Goal: Transaction & Acquisition: Purchase product/service

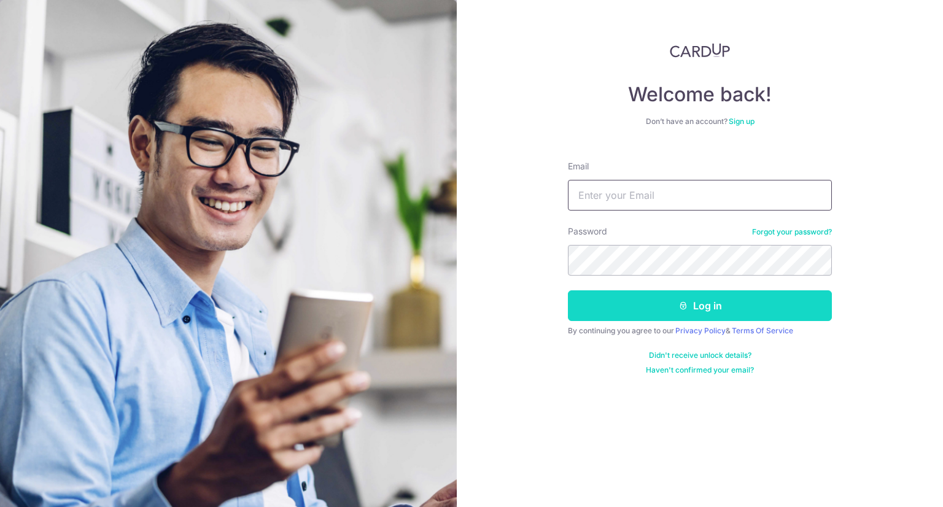
type input "Nixonp28@gmail.com"
click at [709, 310] on button "Log in" at bounding box center [700, 305] width 264 height 31
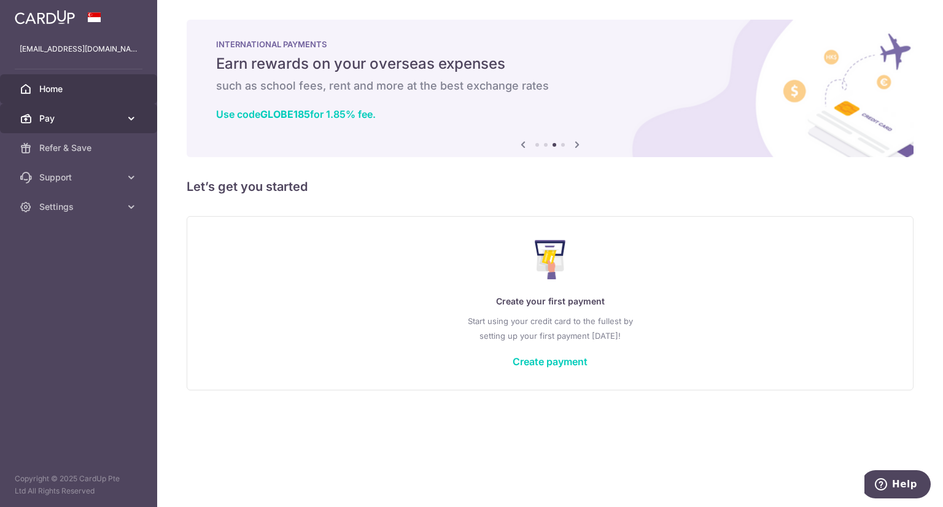
click at [131, 116] on icon at bounding box center [131, 118] width 12 height 12
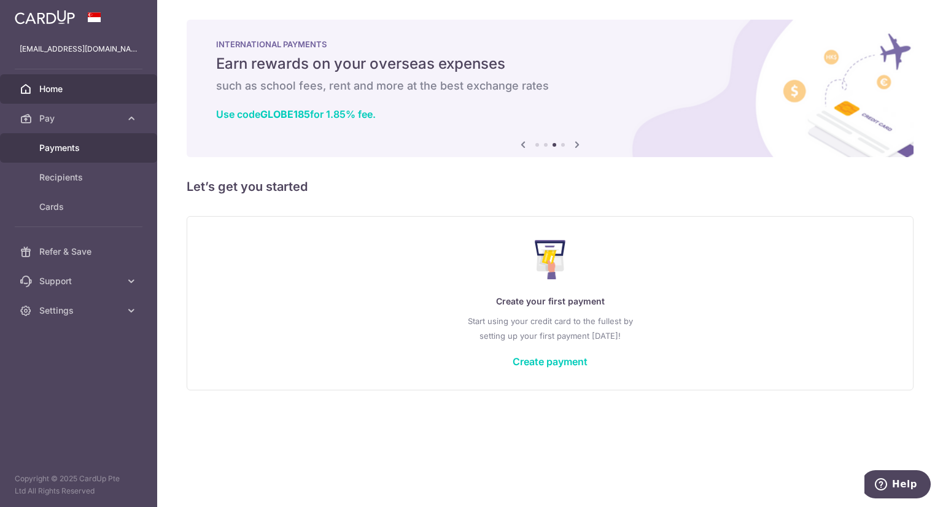
click at [55, 150] on span "Payments" at bounding box center [79, 148] width 81 height 12
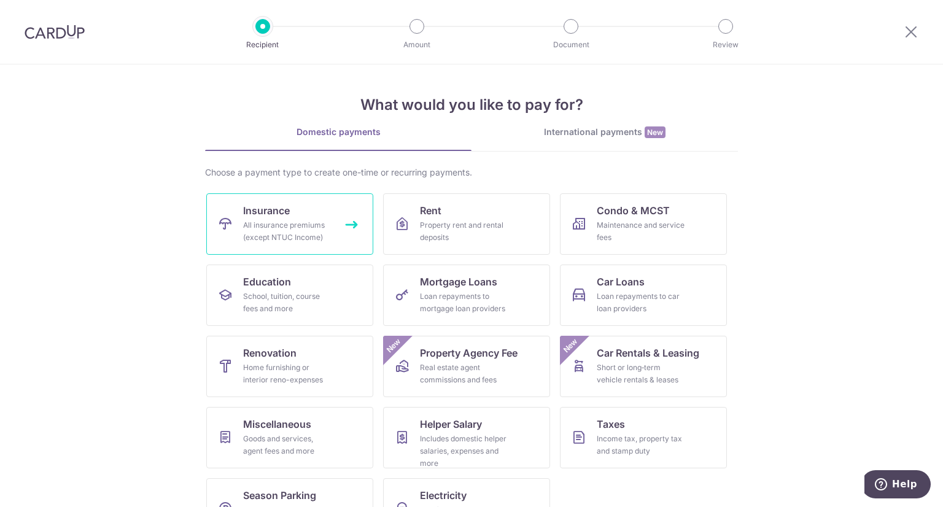
click at [320, 224] on div "All insurance premiums (except NTUC Income)" at bounding box center [287, 231] width 88 height 25
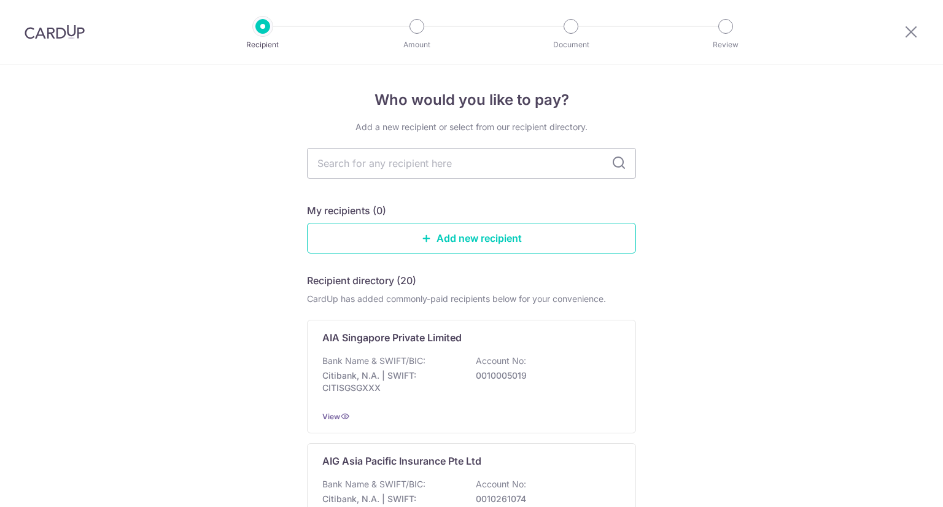
click at [468, 172] on input "text" at bounding box center [471, 163] width 329 height 31
type input "prudential"
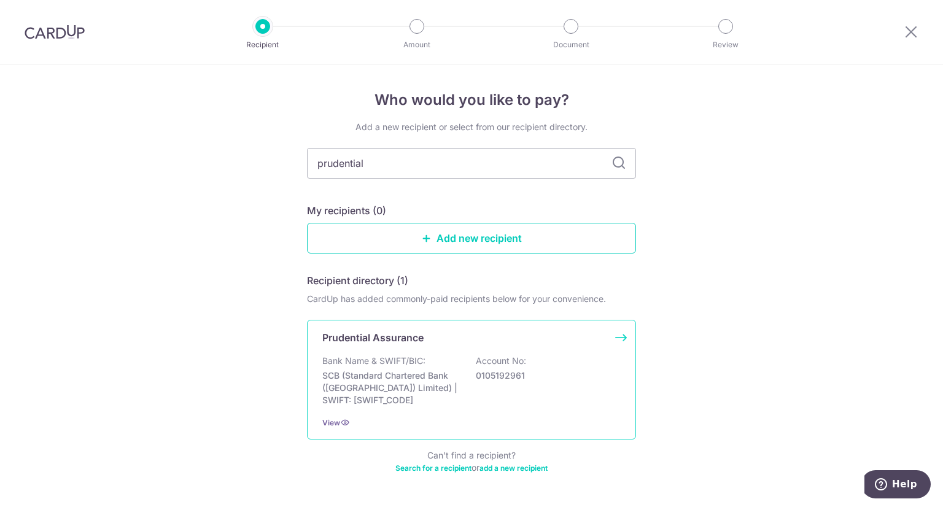
click at [474, 347] on div "Prudential Assurance Bank Name & SWIFT/BIC: SCB (Standard Chartered Bank (Singa…" at bounding box center [471, 380] width 329 height 120
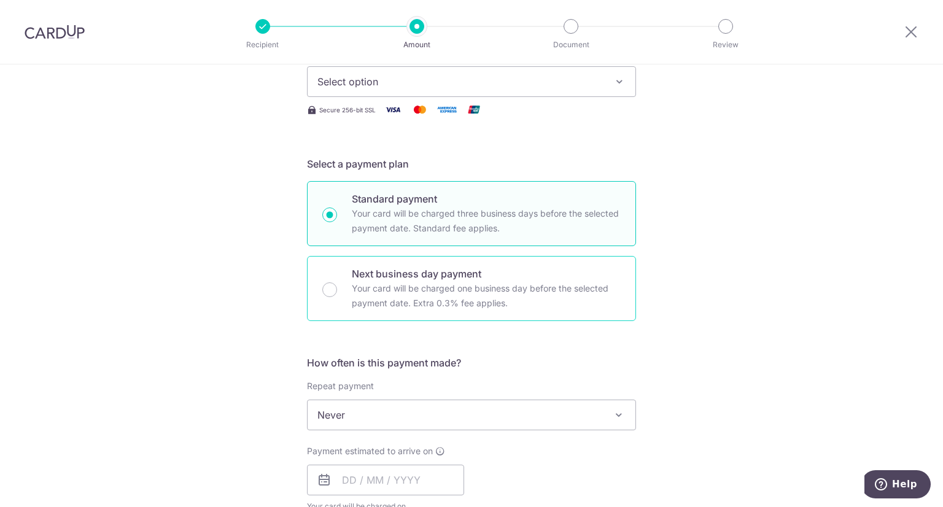
click at [486, 290] on p "Your card will be charged one business day before the selected payment date. Ex…" at bounding box center [486, 295] width 269 height 29
click at [337, 290] on input "Next business day payment Your card will be charged one business day before the…" at bounding box center [329, 289] width 15 height 15
radio input "false"
radio input "true"
click at [545, 215] on p "Your card will be charged three business days before the selected payment date.…" at bounding box center [486, 220] width 269 height 29
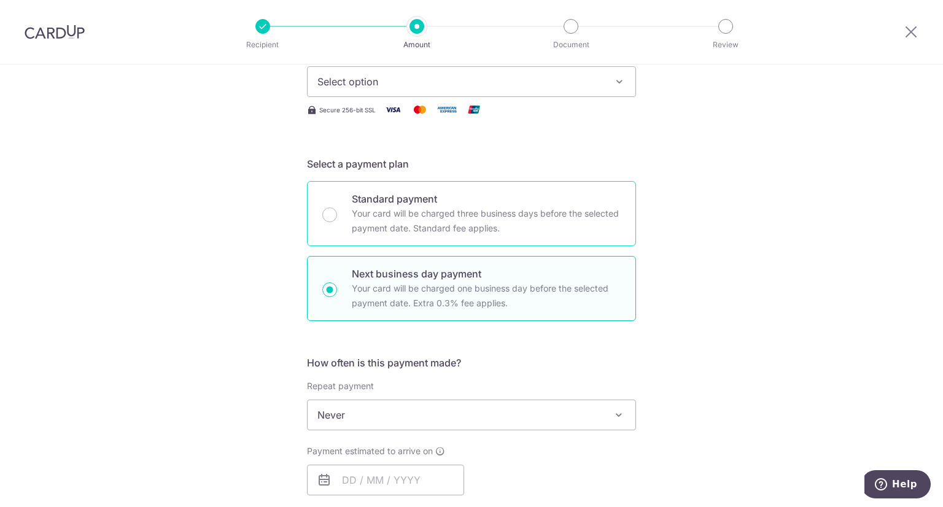
click at [337, 215] on input "Standard payment Your card will be charged three business days before the selec…" at bounding box center [329, 214] width 15 height 15
radio input "true"
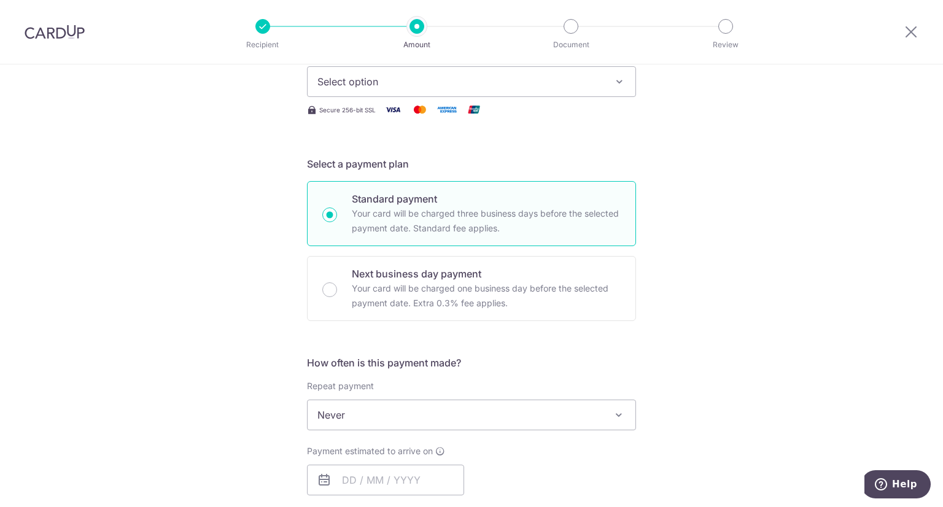
scroll to position [368, 0]
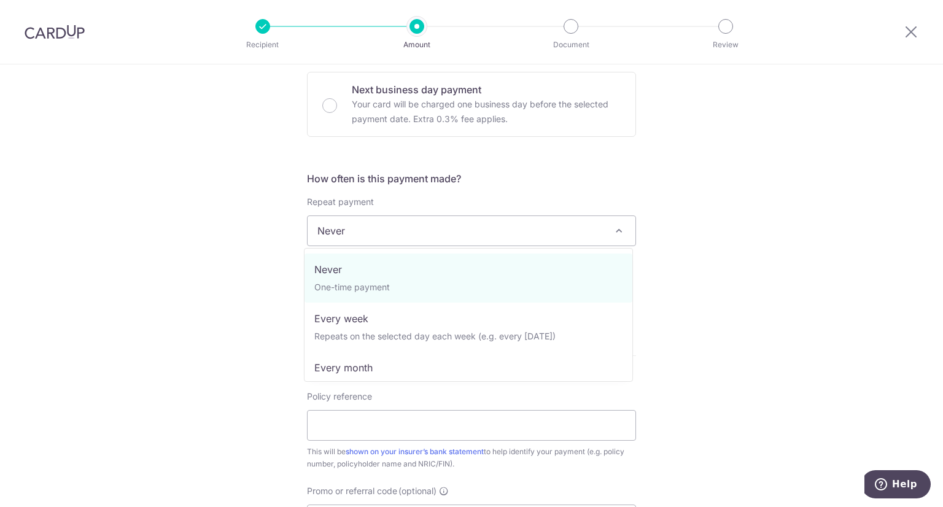
click at [528, 233] on span "Never" at bounding box center [471, 230] width 328 height 29
select select "3"
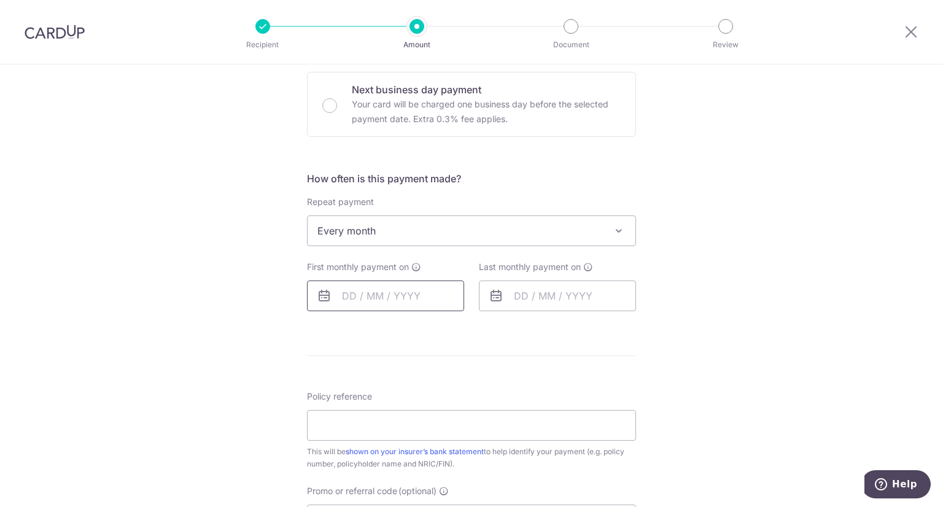
click at [376, 298] on input "text" at bounding box center [385, 295] width 157 height 31
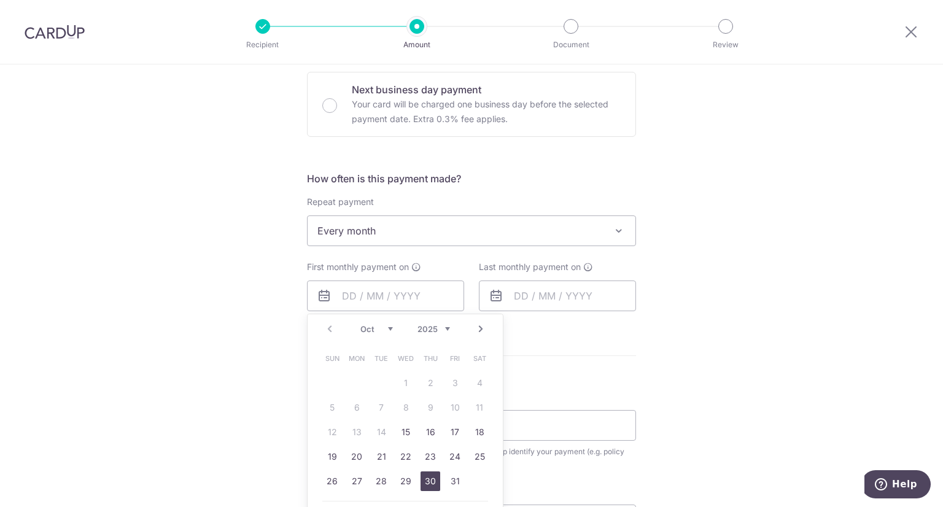
click at [430, 485] on link "30" at bounding box center [430, 481] width 20 height 20
type input "30/10/2025"
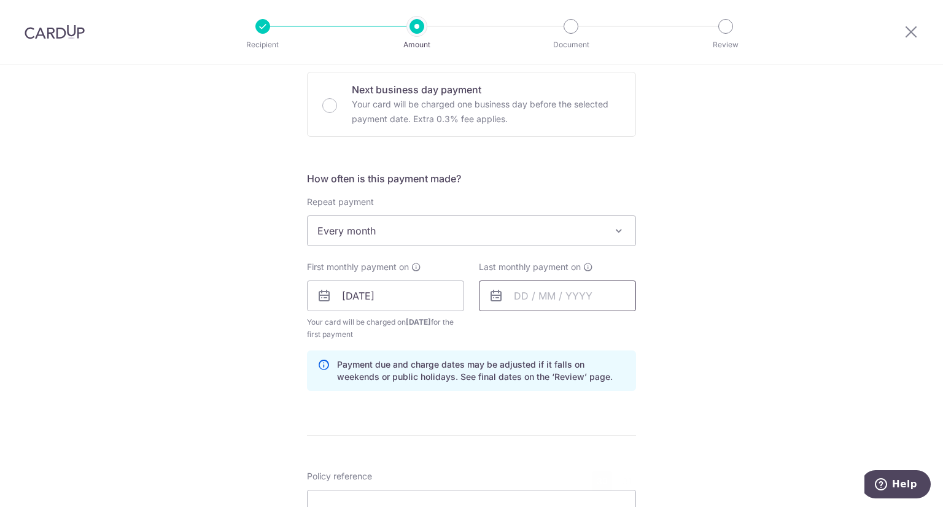
click at [519, 298] on input "text" at bounding box center [557, 295] width 157 height 31
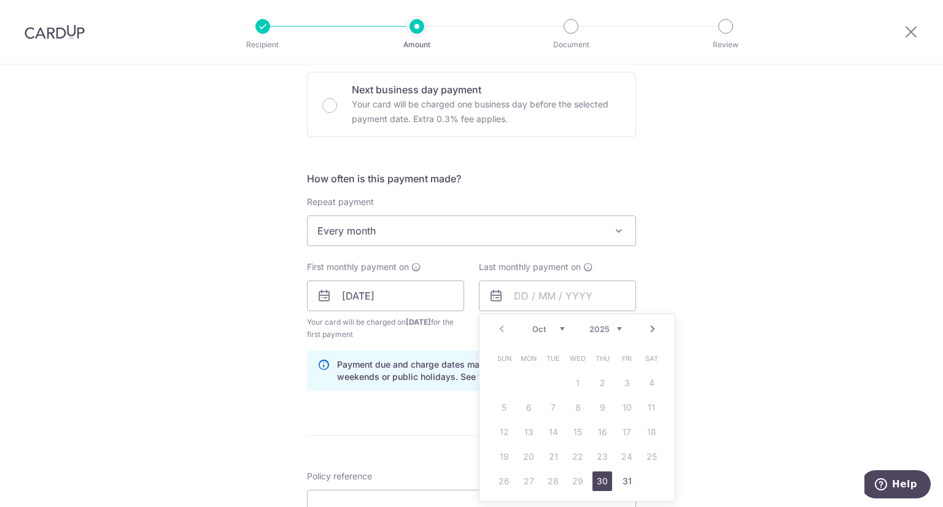
click at [601, 477] on link "30" at bounding box center [602, 481] width 20 height 20
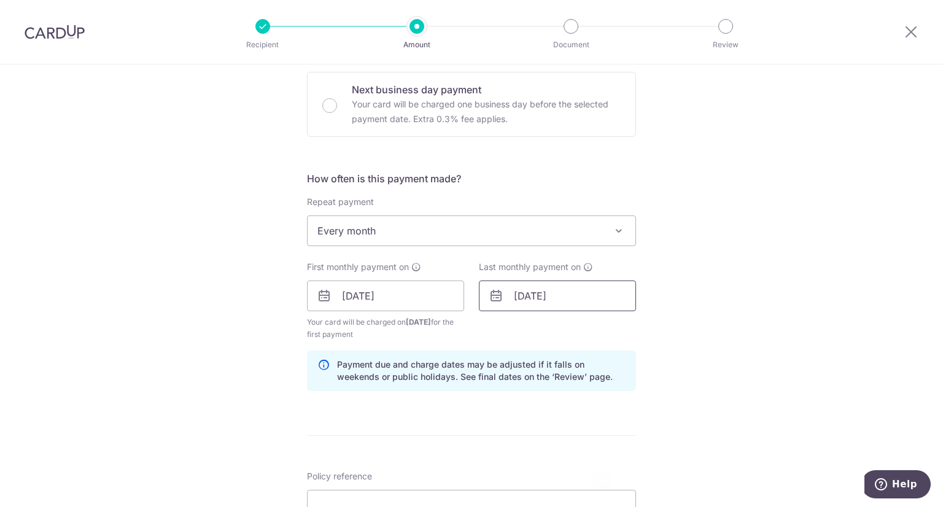
click at [533, 296] on input "30/10/2025" at bounding box center [557, 295] width 157 height 31
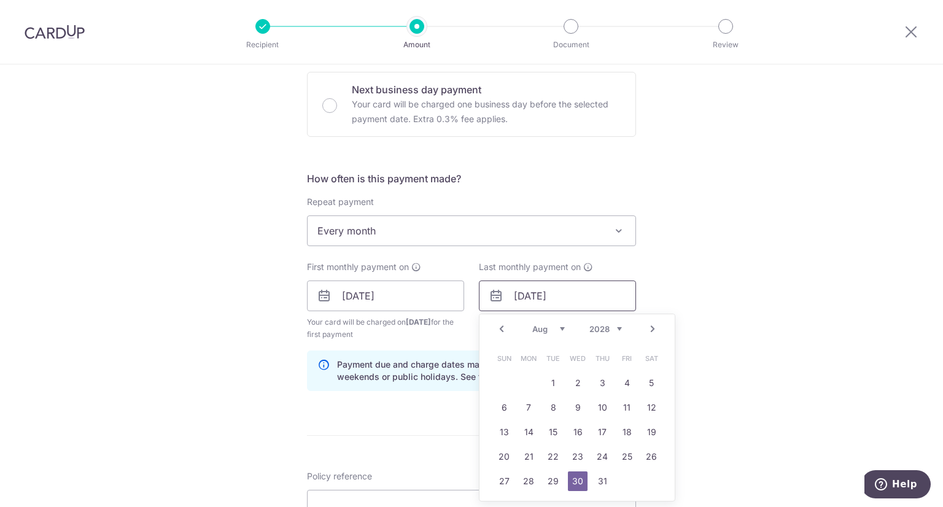
type input "30/08/2028"
click at [575, 479] on link "30" at bounding box center [578, 481] width 20 height 20
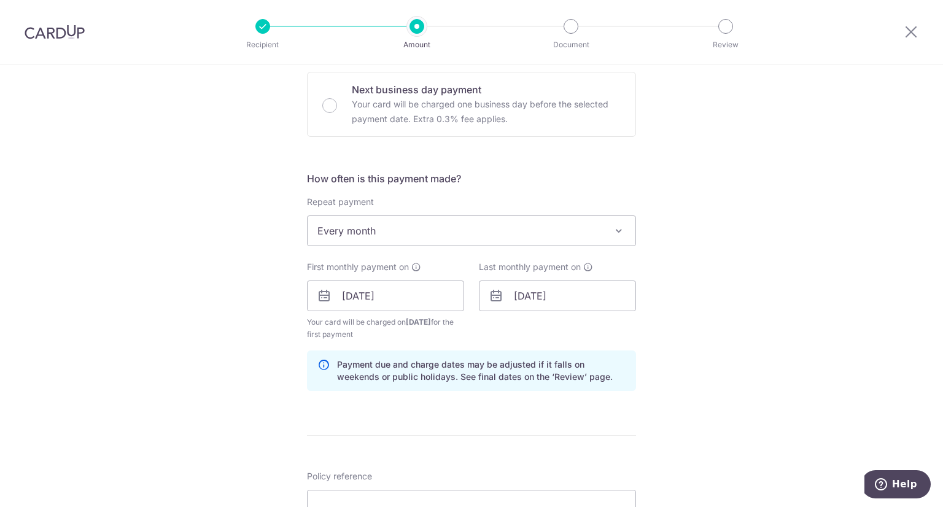
click at [719, 379] on div "Tell us more about your payment Enter payment amount SGD Select Card Select opt…" at bounding box center [471, 282] width 943 height 1173
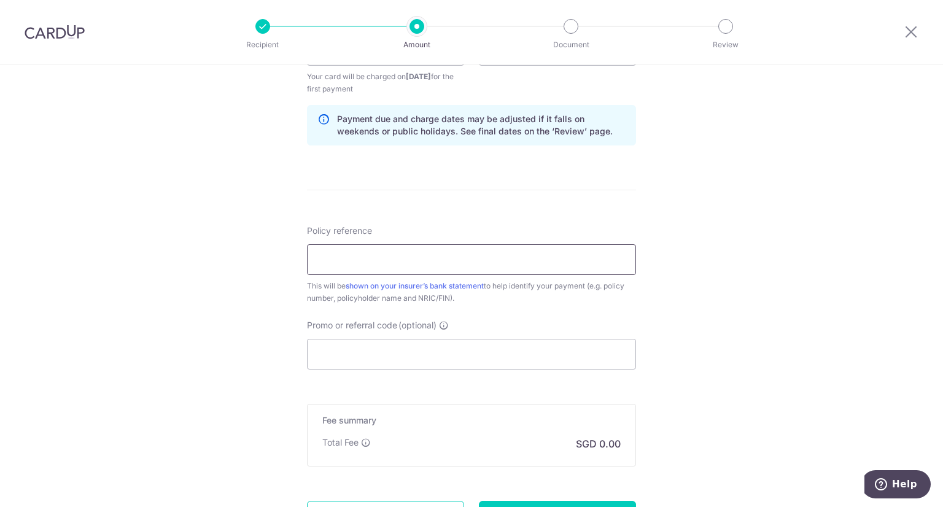
click at [344, 251] on input "Policy reference" at bounding box center [471, 259] width 329 height 31
paste input "55119823"
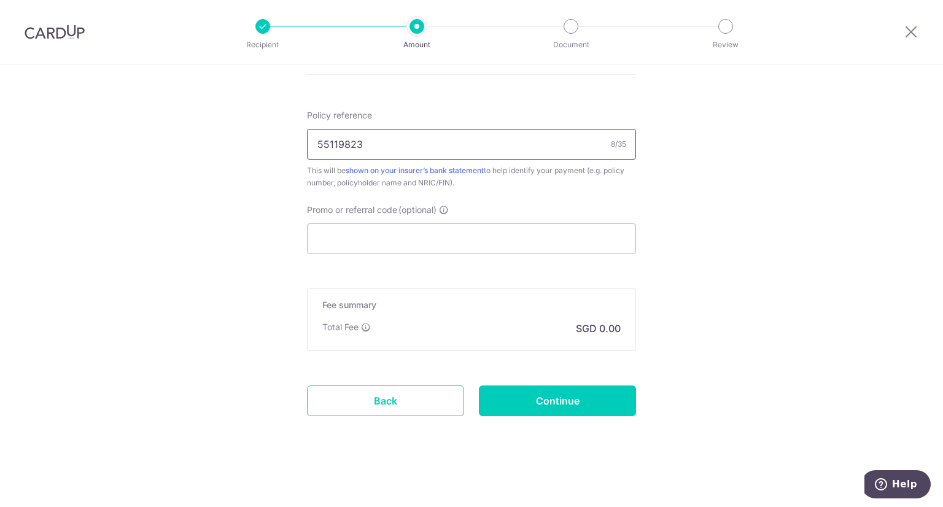
type input "55119823"
drag, startPoint x: 710, startPoint y: 360, endPoint x: 703, endPoint y: 362, distance: 7.6
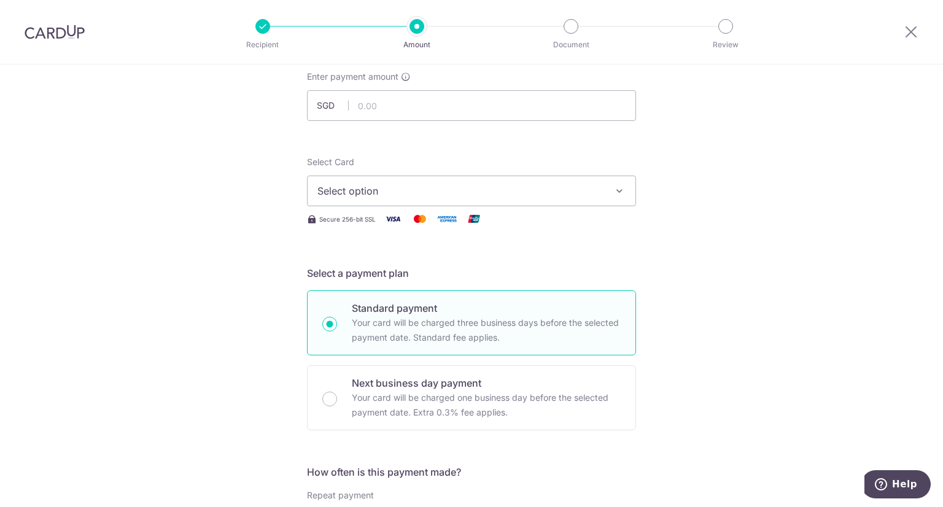
scroll to position [0, 0]
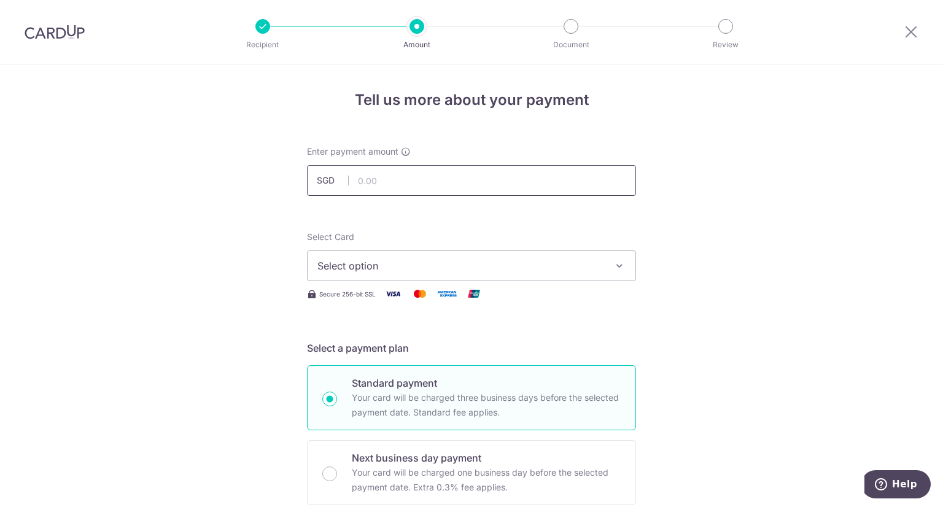
click at [474, 184] on input "text" at bounding box center [471, 180] width 329 height 31
type input "287.39"
click at [452, 263] on span "Select option" at bounding box center [460, 265] width 286 height 15
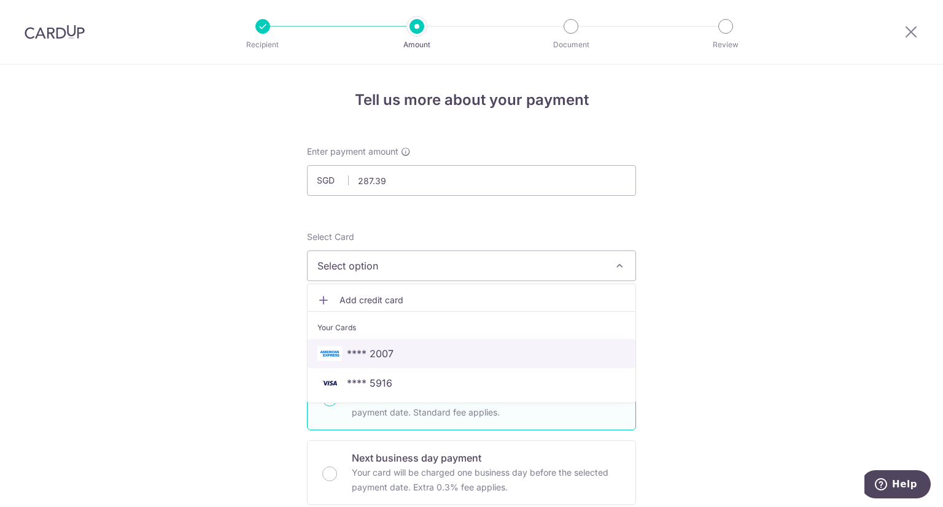
click at [371, 355] on span "**** 2007" at bounding box center [370, 353] width 47 height 15
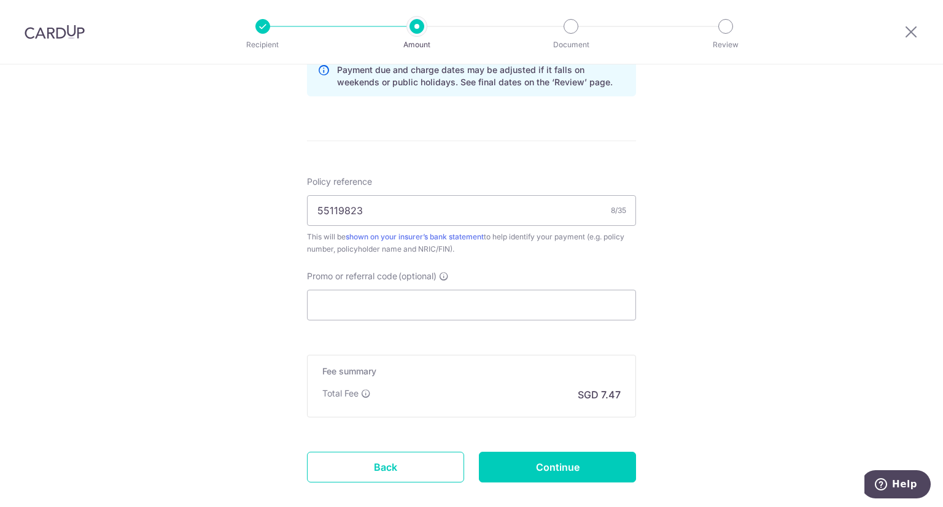
scroll to position [729, 0]
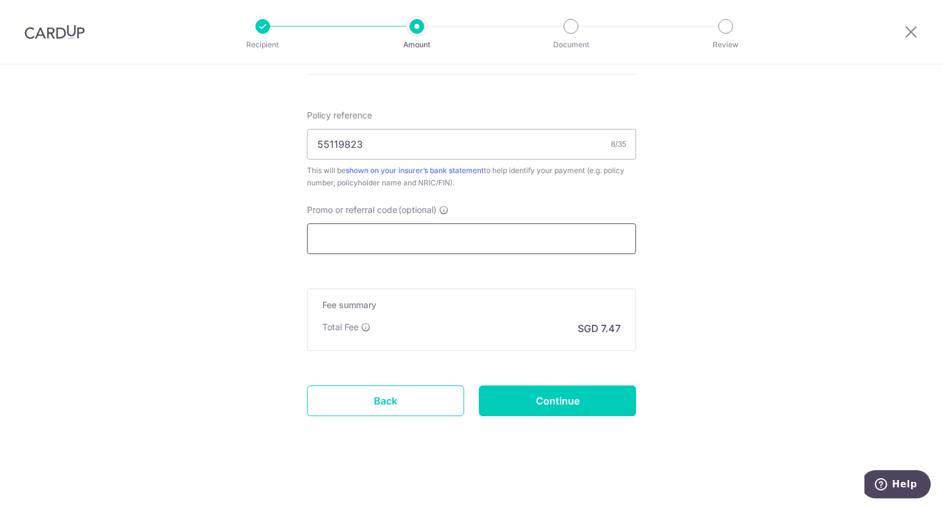
click at [465, 237] on input "Promo or referral code (optional)" at bounding box center [471, 238] width 329 height 31
paste input "55119823"
type input "55119823"
paste input "25AMEX18"
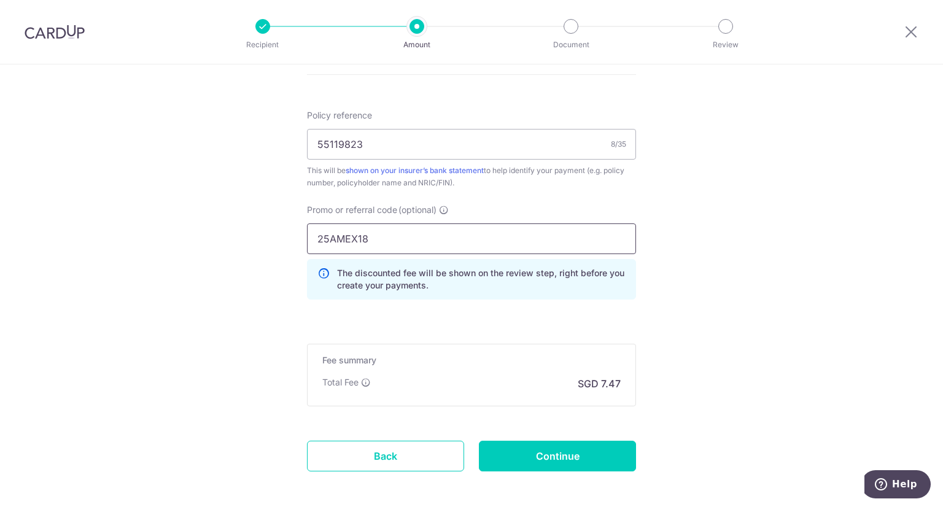
type input "25AMEX18"
click at [593, 450] on input "Continue" at bounding box center [557, 456] width 157 height 31
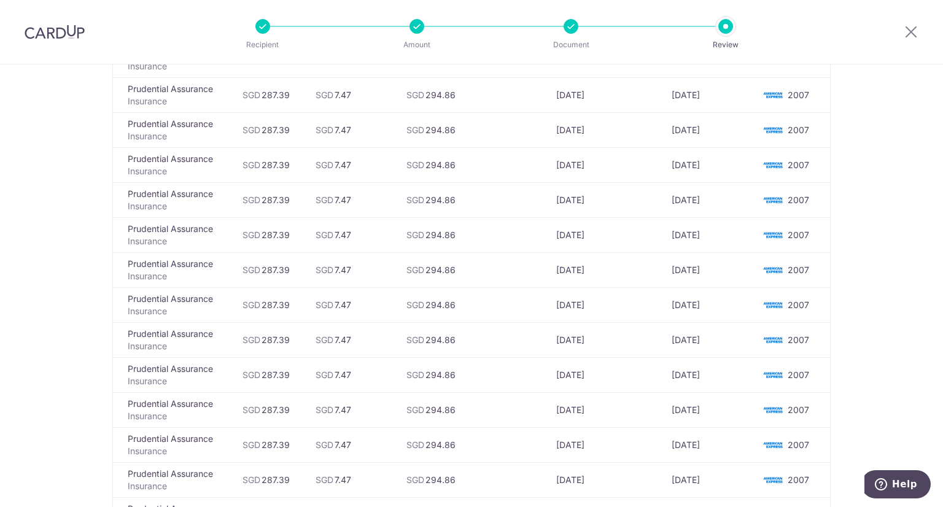
scroll to position [496, 0]
click at [909, 31] on icon at bounding box center [910, 31] width 15 height 15
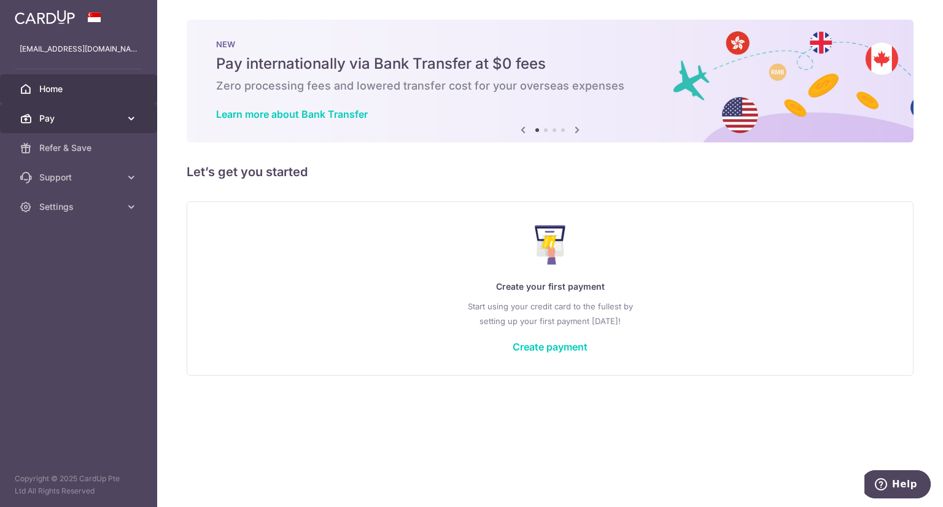
click at [136, 117] on icon at bounding box center [131, 118] width 12 height 12
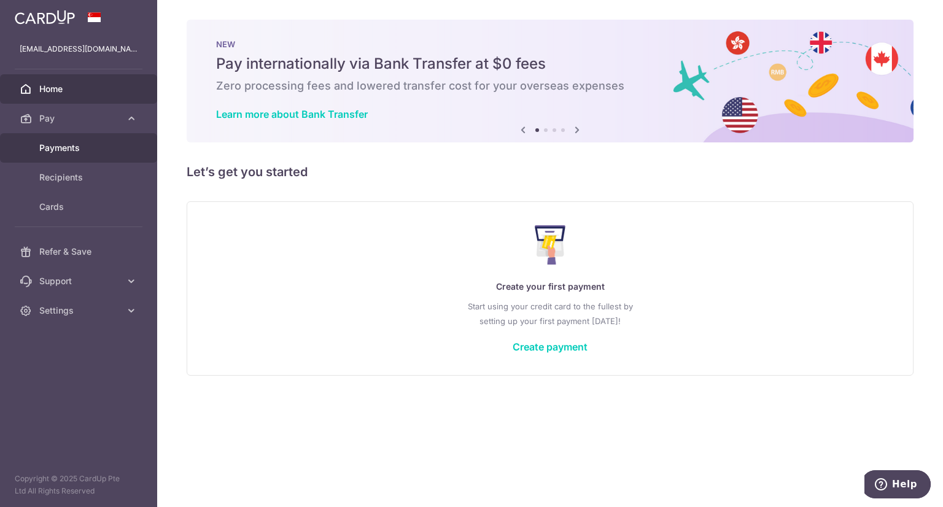
click at [74, 152] on span "Payments" at bounding box center [79, 148] width 81 height 12
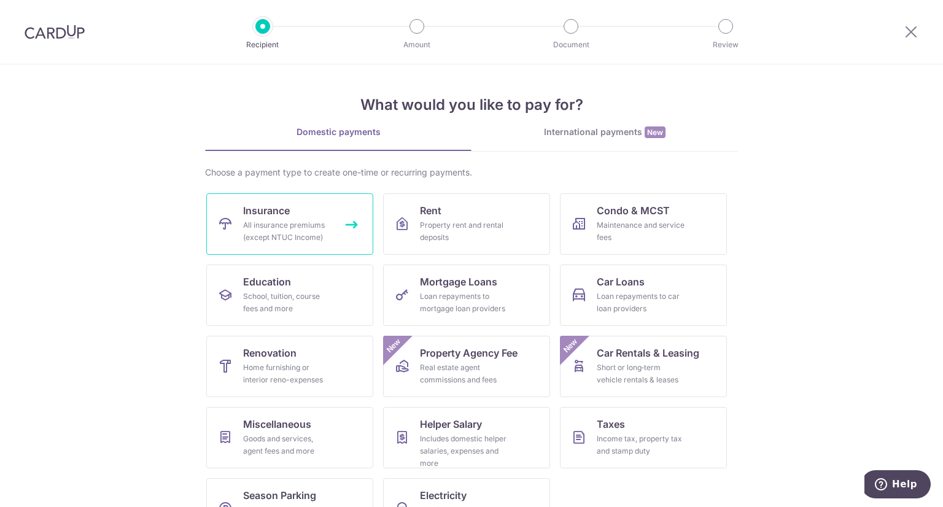
click at [287, 224] on div "All insurance premiums (except NTUC Income)" at bounding box center [287, 231] width 88 height 25
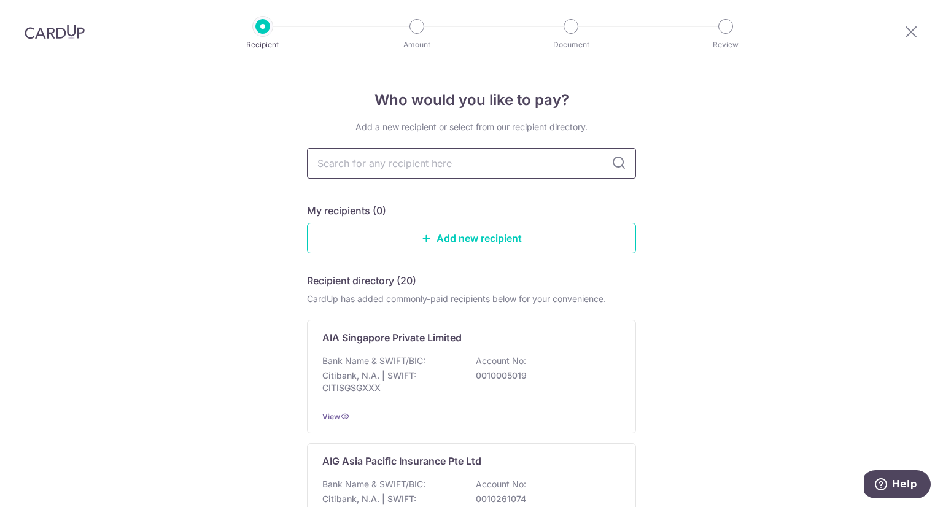
click at [490, 161] on input "text" at bounding box center [471, 163] width 329 height 31
type input "aia"
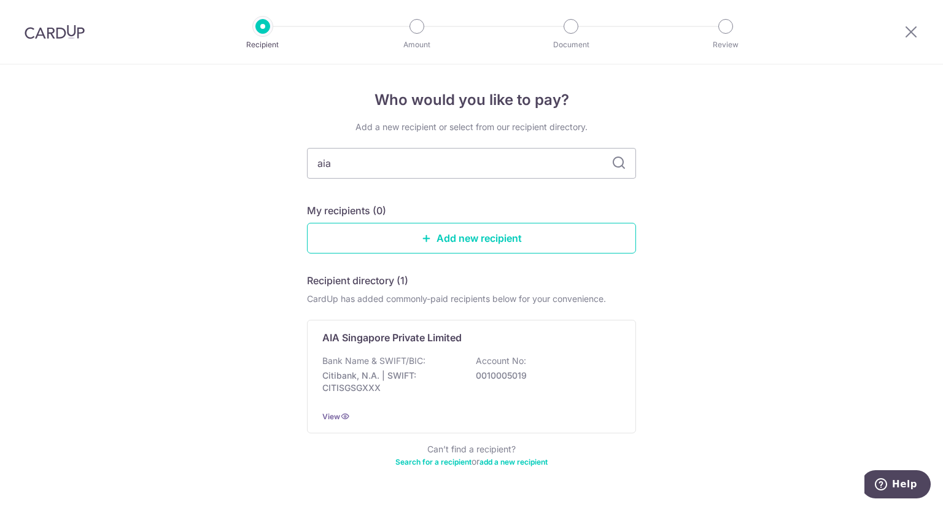
click at [619, 163] on icon at bounding box center [618, 163] width 15 height 15
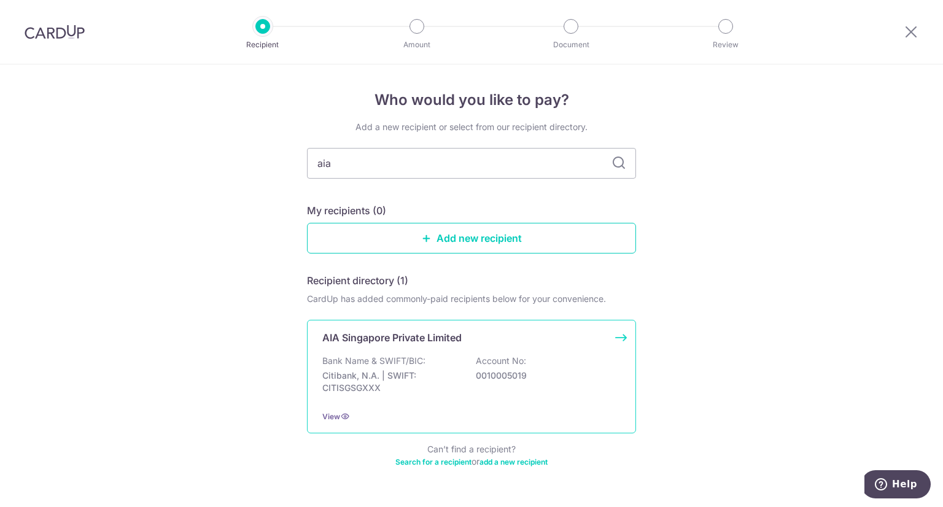
click at [565, 353] on div "AIA Singapore Private Limited Bank Name & SWIFT/BIC: Citibank, N.A. | SWIFT: CI…" at bounding box center [471, 377] width 329 height 114
